Goal: Transaction & Acquisition: Book appointment/travel/reservation

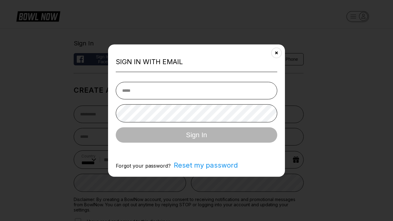
select select "**"
type input "**********"
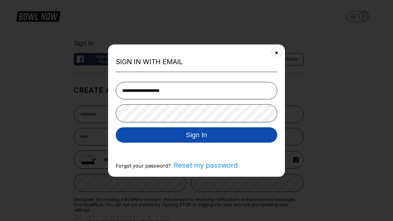
click at [196, 135] on button "Sign In" at bounding box center [196, 134] width 161 height 15
